Goal: Navigation & Orientation: Find specific page/section

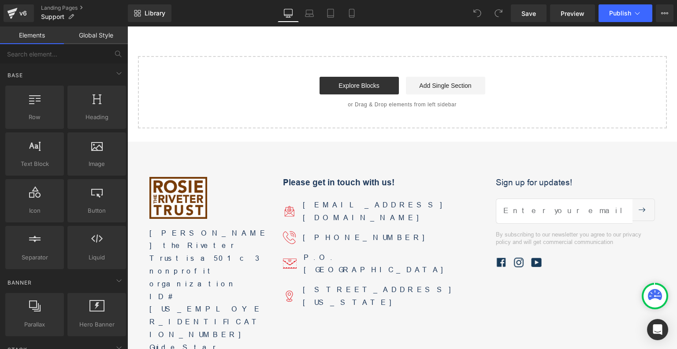
scroll to position [424, 0]
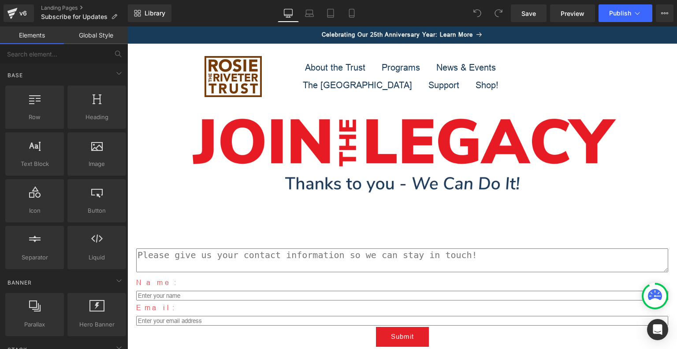
click at [622, 79] on sticky-header "About the Trust Programs News & Events The National Park Support Shop! Log in C…" at bounding box center [402, 76] width 550 height 65
